Goal: Task Accomplishment & Management: Complete application form

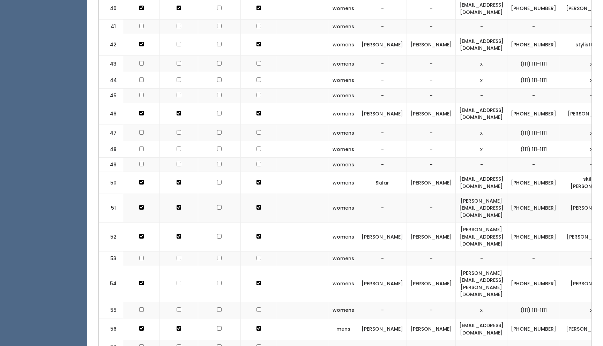
scroll to position [1129, 0]
checkbox input "true"
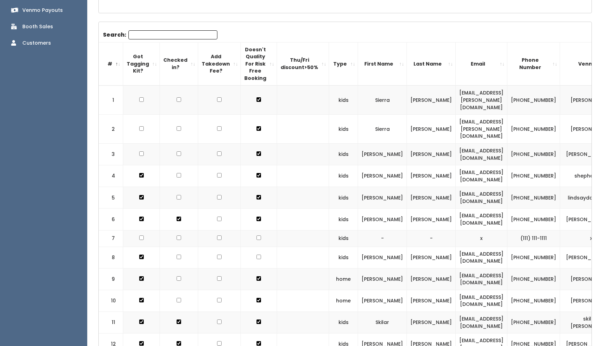
scroll to position [0, 0]
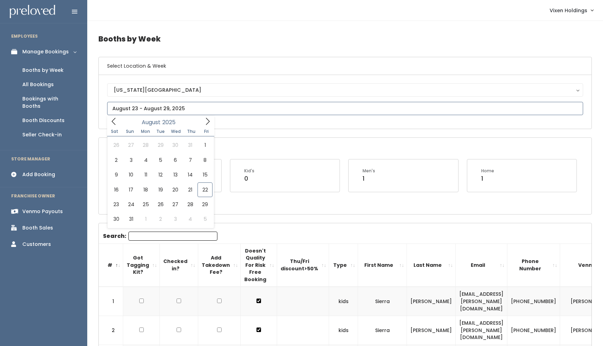
click at [158, 109] on input "text" at bounding box center [345, 108] width 476 height 13
type input "August 16 to August 22"
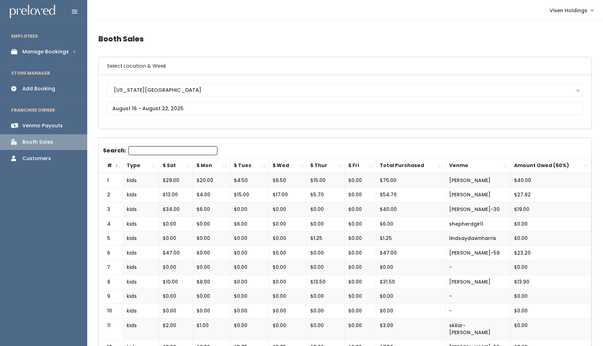
click at [49, 89] on div "Add Booking" at bounding box center [38, 88] width 33 height 7
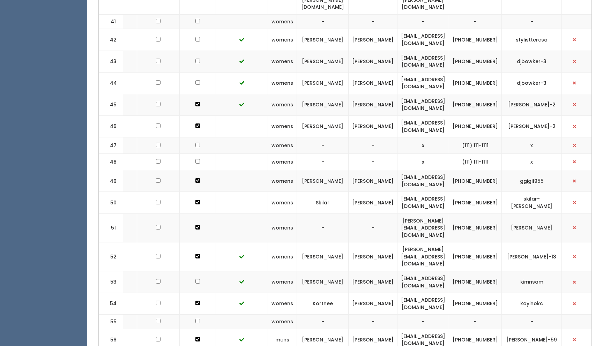
scroll to position [1096, 0]
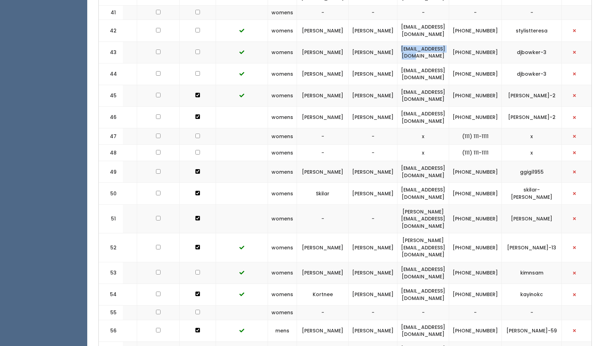
drag, startPoint x: 460, startPoint y: 14, endPoint x: 406, endPoint y: 16, distance: 54.8
click at [406, 42] on td "[EMAIL_ADDRESS][DOMAIN_NAME]" at bounding box center [423, 53] width 52 height 22
copy td "[EMAIL_ADDRESS][DOMAIN_NAME]"
drag, startPoint x: 501, startPoint y: 18, endPoint x: 478, endPoint y: 13, distance: 23.3
click at [478, 42] on td "[PHONE_NUMBER]" at bounding box center [475, 53] width 53 height 22
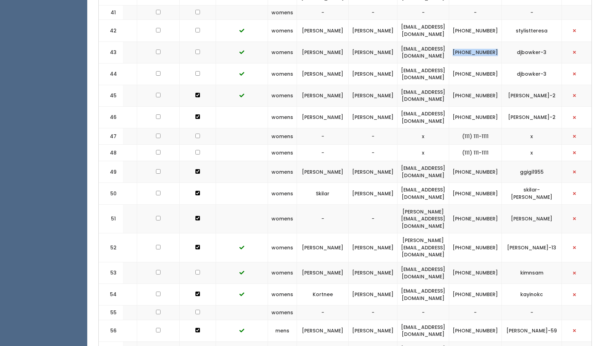
copy td "(405) 210-0999"
drag, startPoint x: 552, startPoint y: 14, endPoint x: 519, endPoint y: 16, distance: 33.3
click at [519, 42] on td "djbowker-3" at bounding box center [532, 53] width 60 height 22
copy td "djbowker-3"
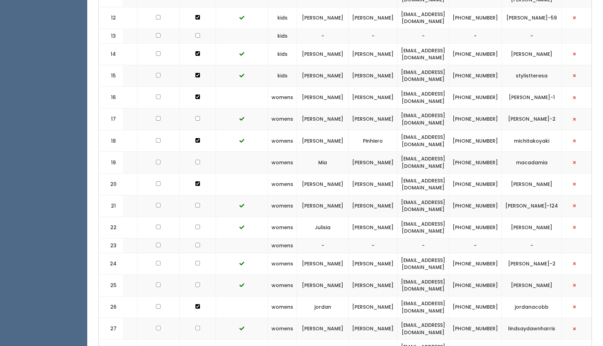
scroll to position [0, 0]
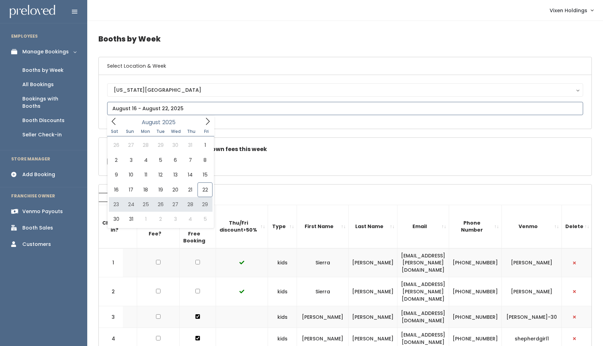
type input "[DATE] to [DATE]"
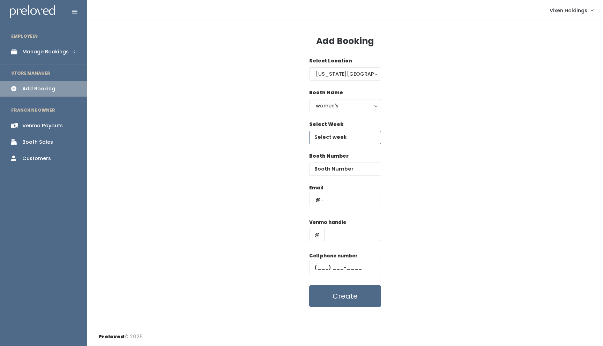
click at [335, 139] on input "text" at bounding box center [345, 137] width 72 height 13
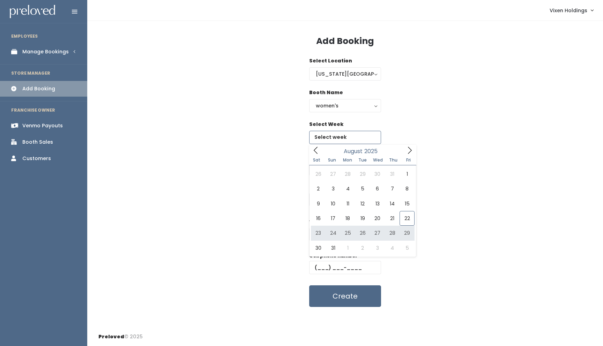
type input "August 23 to August 29"
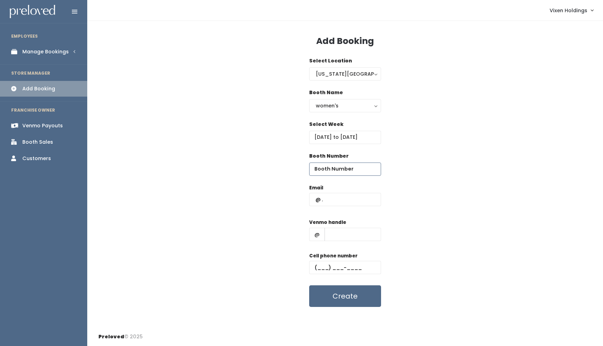
click at [332, 168] on input "number" at bounding box center [345, 169] width 72 height 13
type input "44"
click at [314, 199] on input "text" at bounding box center [345, 199] width 72 height 13
paste input "djbowker-dj@att.net"
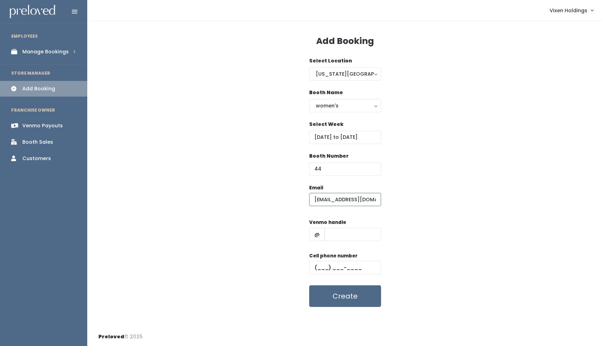
type input "djbowker-dj@att.net"
click at [315, 267] on input "text" at bounding box center [345, 267] width 72 height 13
paste input "(405) 210-0999"
type input "(405) 210-0999"
click at [333, 231] on input "text" at bounding box center [352, 234] width 57 height 13
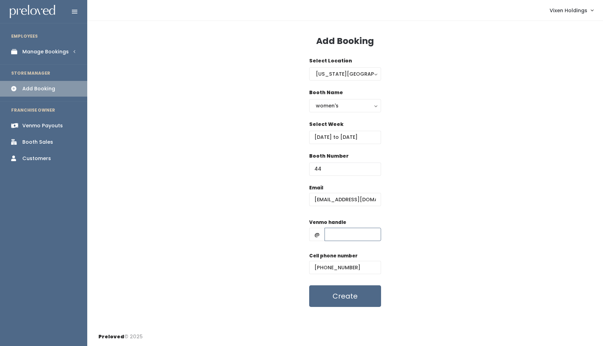
paste input "djbowker-3"
type input "djbowker-3"
click at [343, 299] on button "Create" at bounding box center [345, 296] width 72 height 22
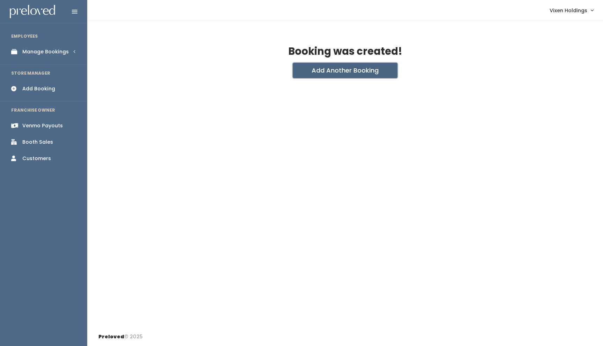
click at [346, 72] on button "Add Another Booking" at bounding box center [345, 70] width 105 height 15
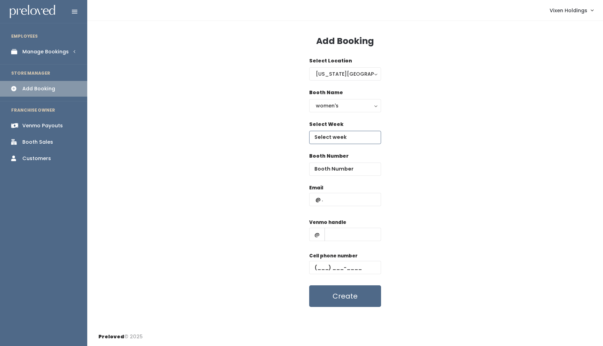
click at [333, 137] on input "text" at bounding box center [345, 137] width 72 height 13
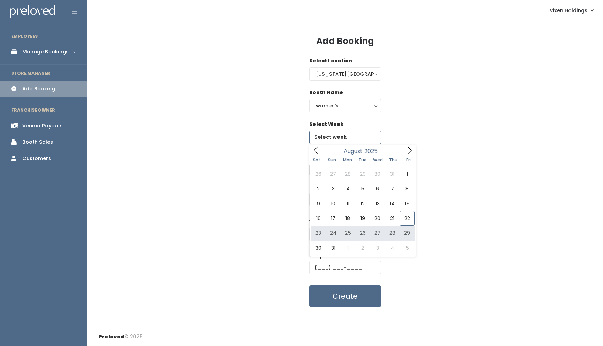
type input "[DATE] to [DATE]"
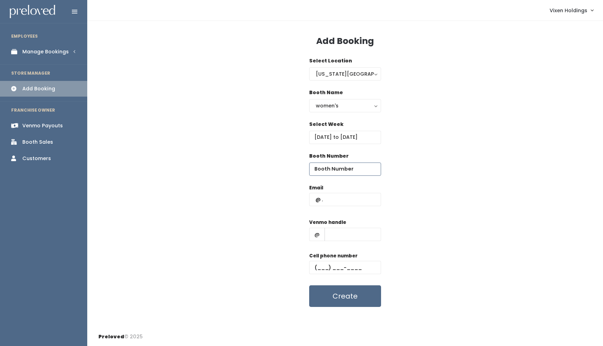
click at [336, 169] on input "number" at bounding box center [345, 169] width 72 height 13
type input "34"
click at [315, 198] on input "text" at bounding box center [345, 199] width 72 height 13
type input "[EMAIL_ADDRESS][DOMAIN_NAME]"
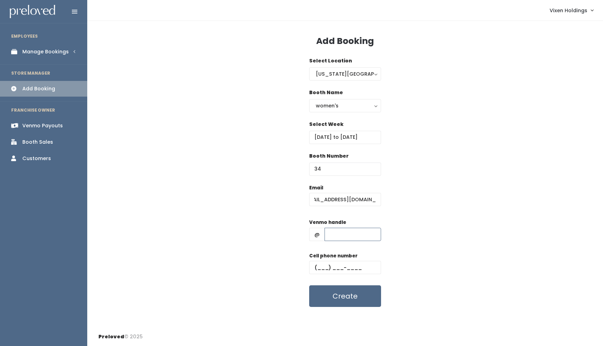
scroll to position [0, 0]
click at [332, 233] on input "text" at bounding box center [352, 234] width 57 height 13
type input "alysaa-Aleman"
click at [316, 269] on input "text" at bounding box center [345, 267] width 72 height 13
type input "[PHONE_NUMBER]"
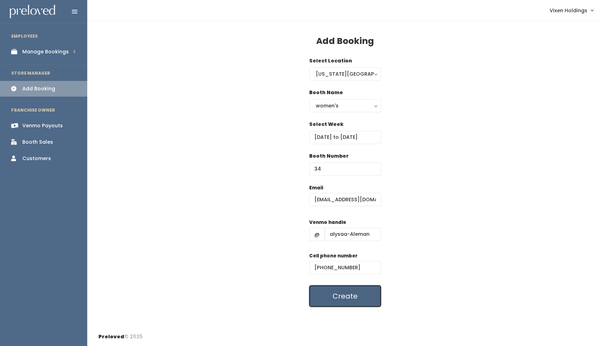
click at [345, 301] on button "Create" at bounding box center [345, 296] width 72 height 22
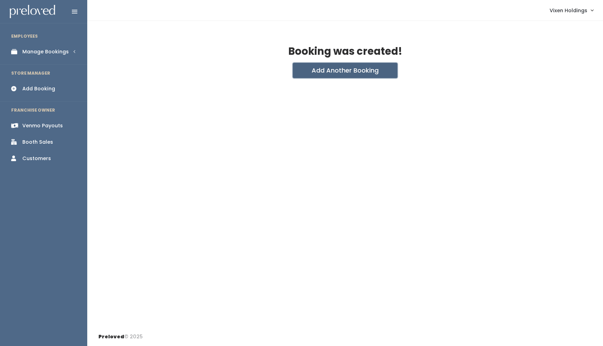
click at [366, 71] on button "Add Another Booking" at bounding box center [345, 70] width 105 height 15
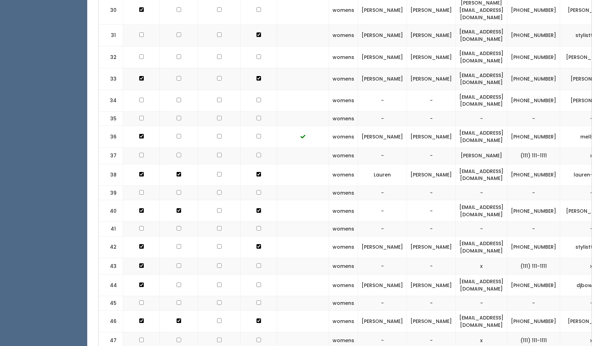
scroll to position [943, 0]
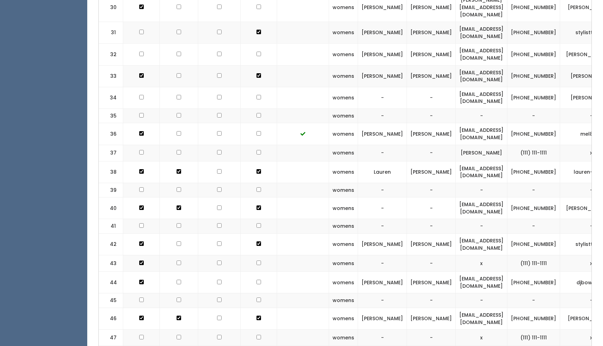
checkbox input "true"
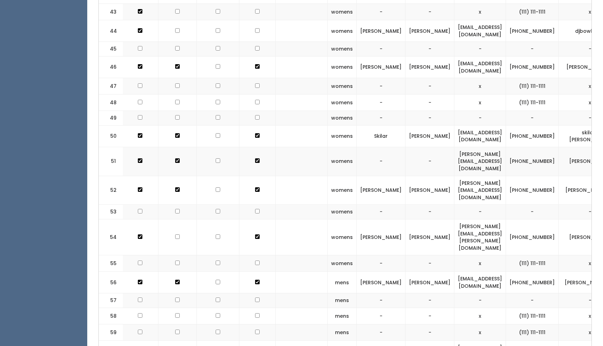
scroll to position [1195, 0]
click at [300, 94] on td at bounding box center [302, 102] width 52 height 16
checkbox input "true"
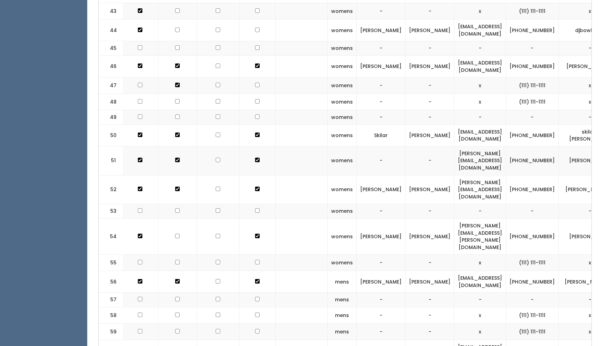
checkbox input "true"
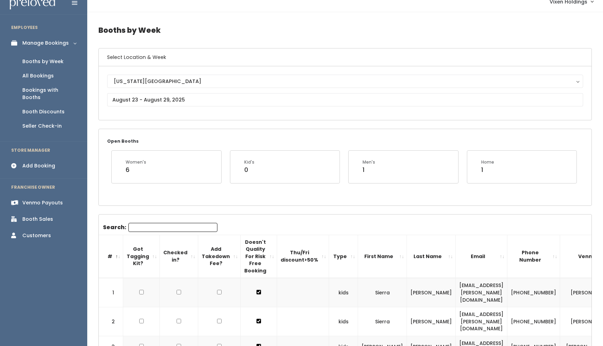
scroll to position [0, 0]
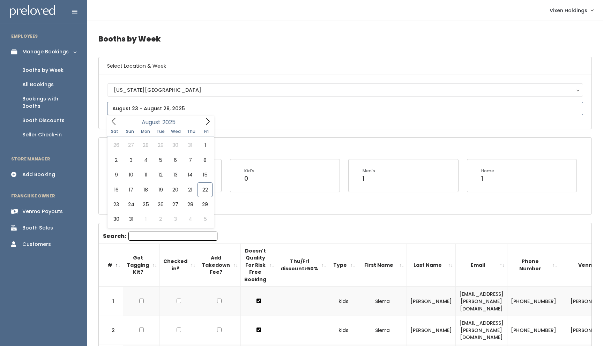
click at [130, 109] on input "text" at bounding box center [345, 108] width 476 height 13
type input "August 16 to August 22"
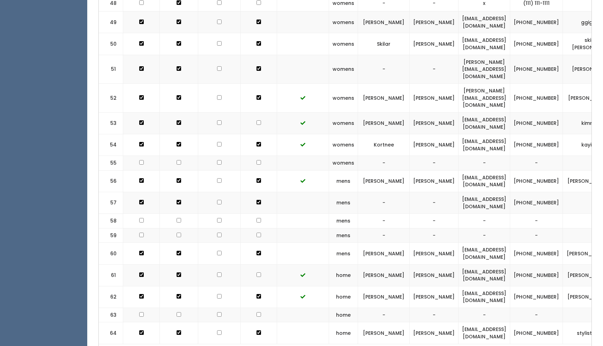
scroll to position [0, 61]
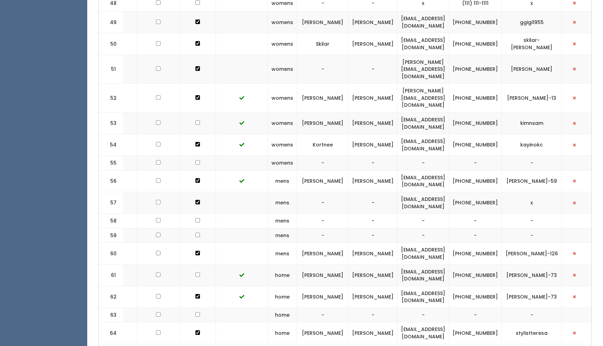
drag, startPoint x: 472, startPoint y: 152, endPoint x: 390, endPoint y: 155, distance: 82.0
click at [397, 192] on td "jennyshannon1962@gmail.com" at bounding box center [423, 203] width 52 height 22
copy tr "jennyshannon1962@gmail.com"
drag, startPoint x: 500, startPoint y: 156, endPoint x: 476, endPoint y: 150, distance: 24.7
click at [476, 192] on td "[PHONE_NUMBER]" at bounding box center [475, 203] width 53 height 22
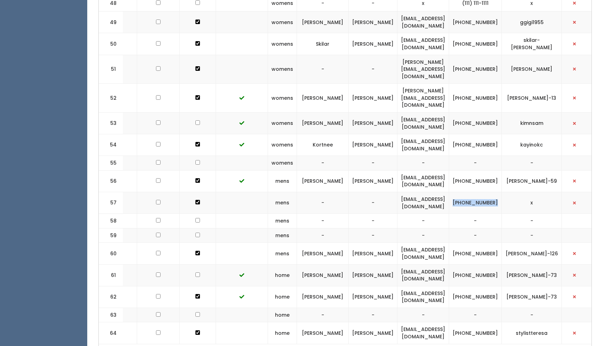
copy td "[PHONE_NUMBER]"
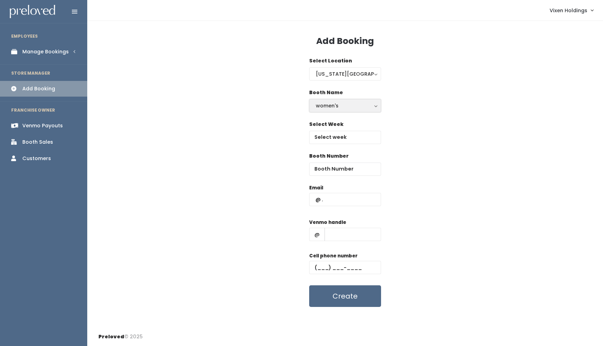
click at [336, 108] on div "women's" at bounding box center [345, 106] width 59 height 8
click at [334, 158] on link "men's" at bounding box center [344, 159] width 71 height 13
select select "mens"
click at [337, 135] on input "text" at bounding box center [345, 137] width 72 height 13
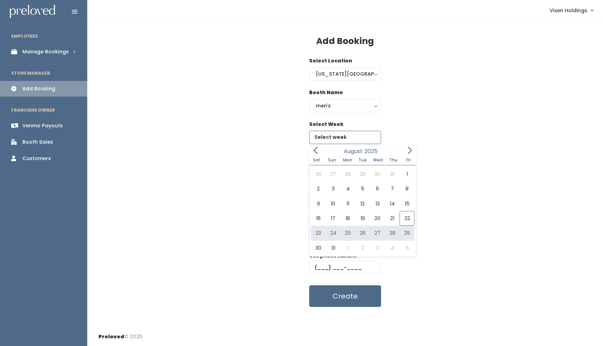
type input "August 23 to August 29"
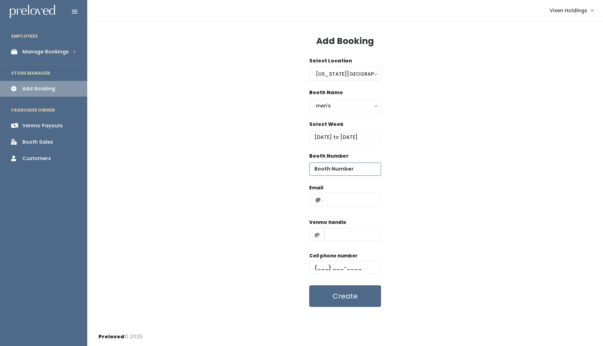
click at [336, 168] on input "number" at bounding box center [345, 169] width 72 height 13
type input "57"
click at [328, 198] on input "text" at bounding box center [345, 199] width 72 height 13
click at [315, 200] on input "text" at bounding box center [345, 199] width 72 height 13
paste input "[EMAIL_ADDRESS][DOMAIN_NAME]"
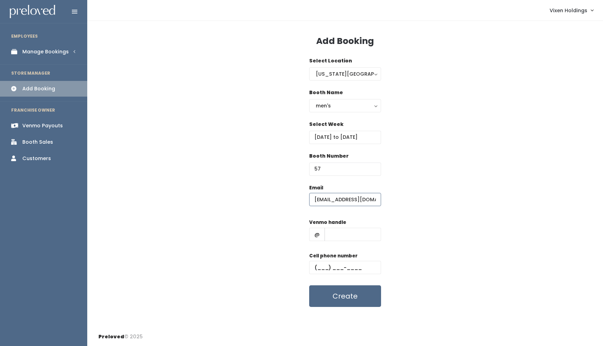
scroll to position [0, 28]
type input "[EMAIL_ADDRESS][DOMAIN_NAME]"
click at [316, 267] on input "text" at bounding box center [345, 267] width 72 height 13
paste input "[PHONE_NUMBER]"
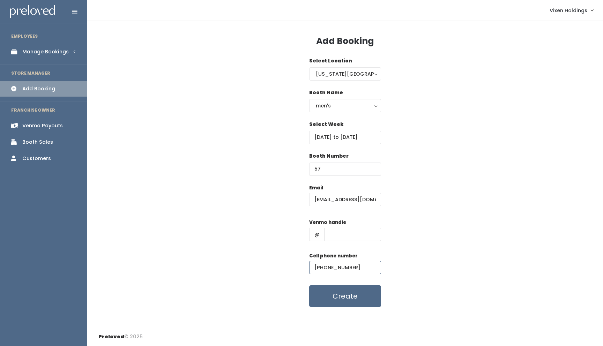
type input "[PHONE_NUMBER]"
click at [342, 231] on input "text" at bounding box center [352, 234] width 57 height 13
type input "x"
click at [345, 299] on button "Create" at bounding box center [345, 296] width 72 height 22
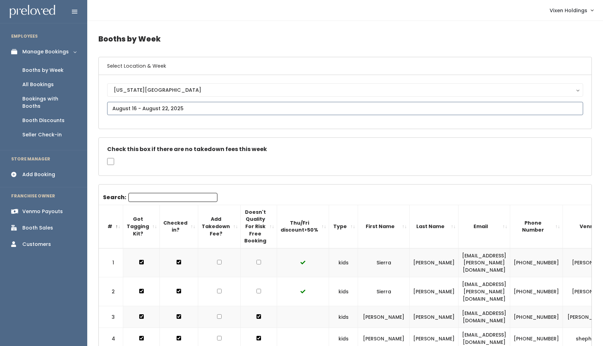
click at [140, 106] on input "text" at bounding box center [345, 108] width 476 height 13
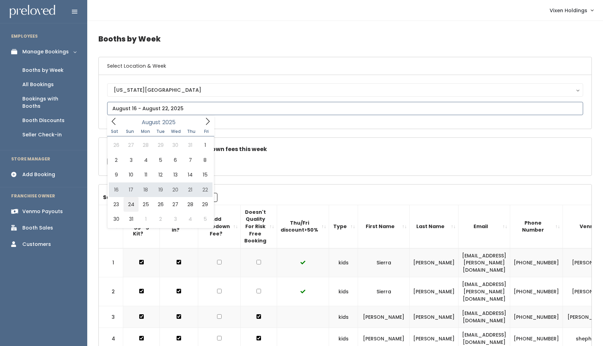
type input "August 23 to August 29"
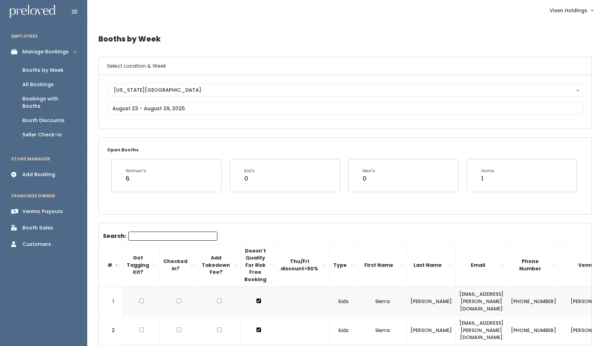
click at [143, 234] on input "Search:" at bounding box center [172, 236] width 89 height 9
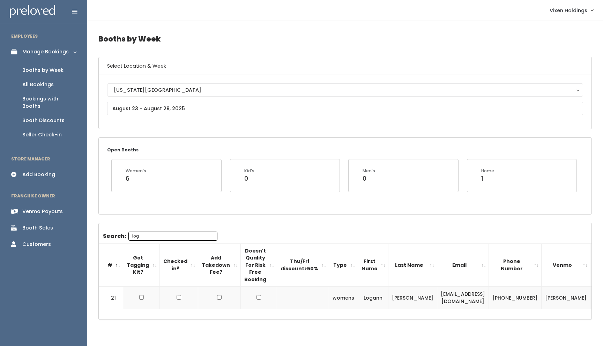
type input "log"
click at [140, 298] on input "checkbox" at bounding box center [141, 297] width 5 height 5
checkbox input "true"
click at [172, 234] on input "log" at bounding box center [172, 236] width 89 height 9
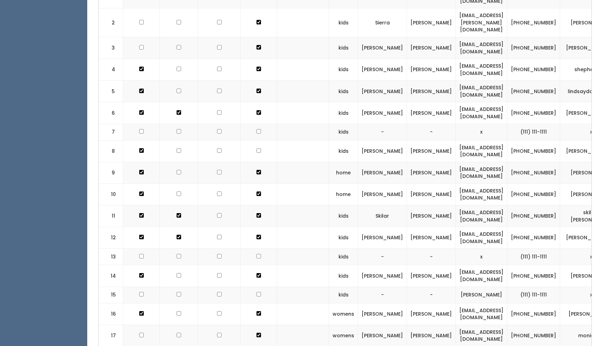
scroll to position [308, 0]
